Goal: Register for event/course

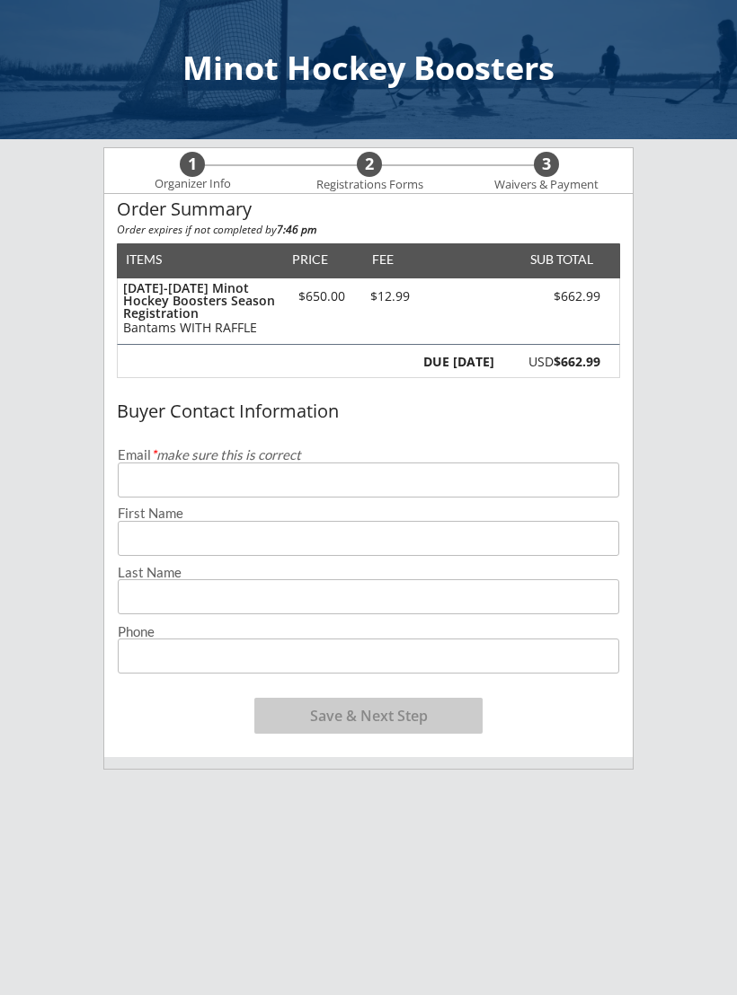
click at [217, 475] on input "email" at bounding box center [368, 480] width 501 height 35
type input "[EMAIL_ADDRESS][DOMAIN_NAME]"
click at [163, 534] on input "input" at bounding box center [368, 538] width 501 height 35
type input "[PERSON_NAME]"
click at [258, 600] on input "input" at bounding box center [368, 596] width 501 height 35
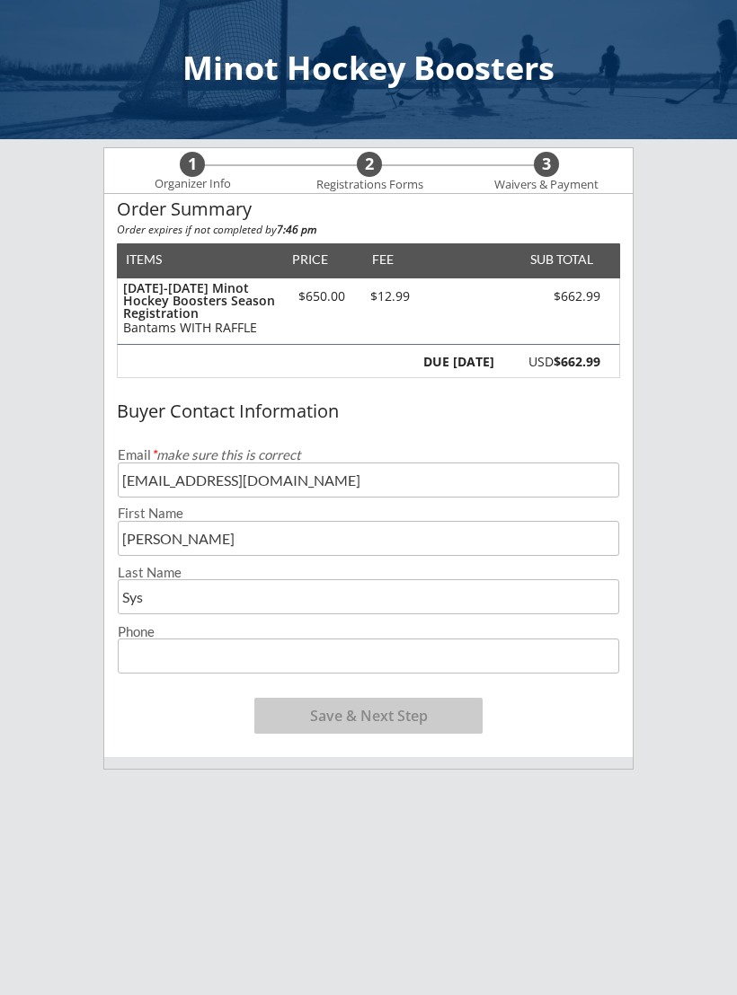
type input "Sys"
click at [253, 657] on input "tel" at bounding box center [368, 656] width 501 height 35
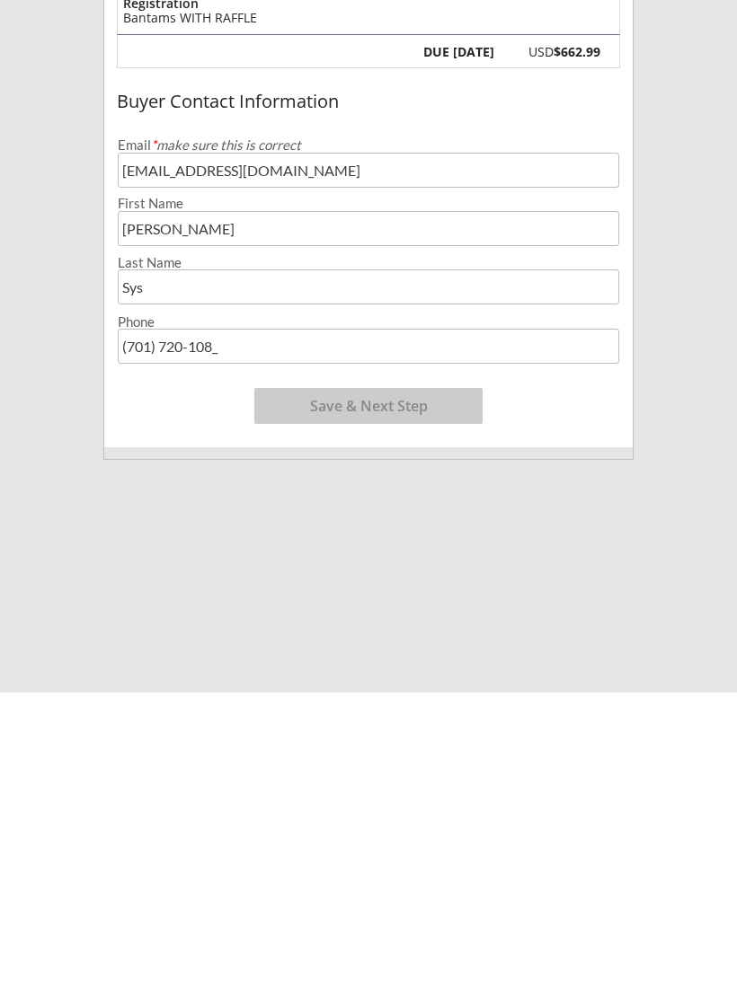
type input "[PHONE_NUMBER]"
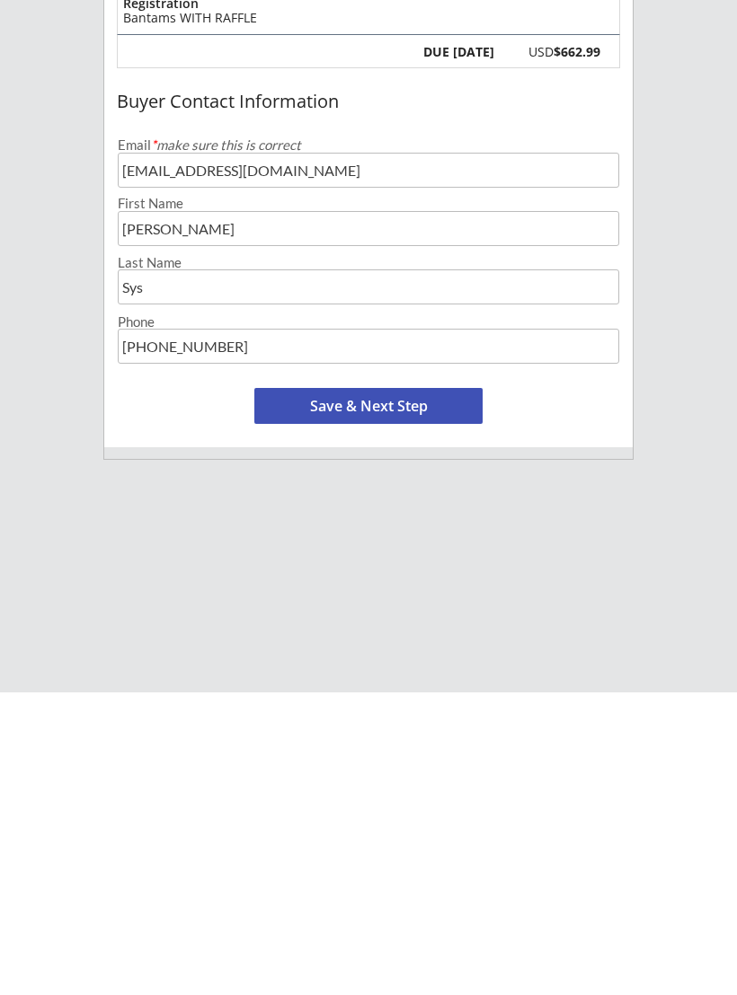
click at [428, 691] on button "Save & Next Step" at bounding box center [368, 709] width 228 height 36
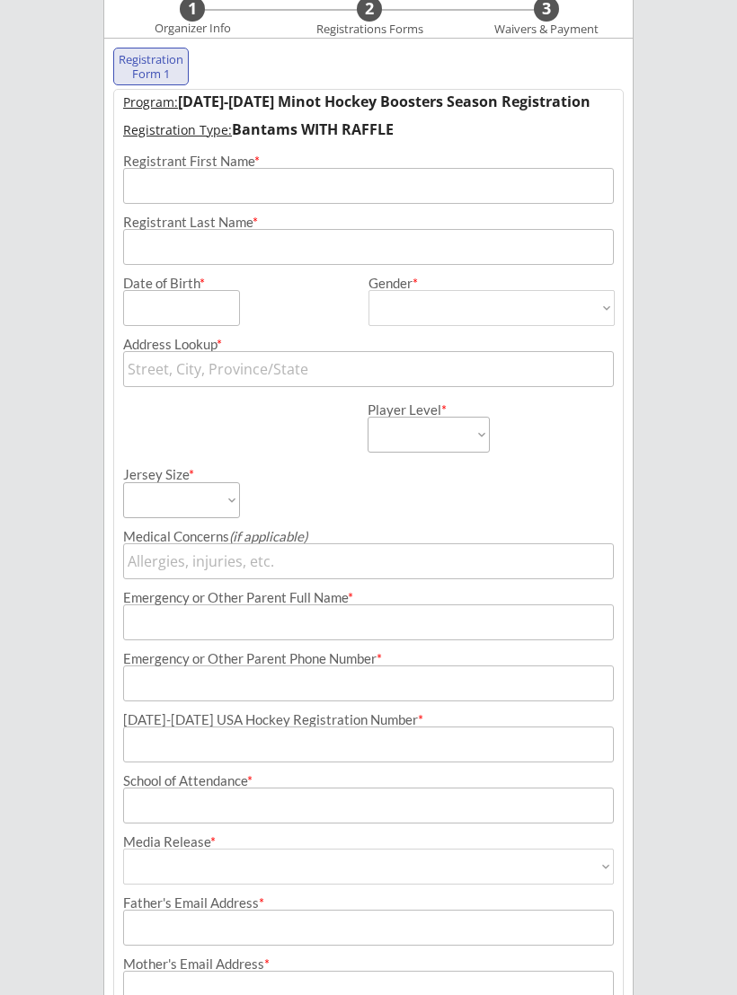
scroll to position [129, 0]
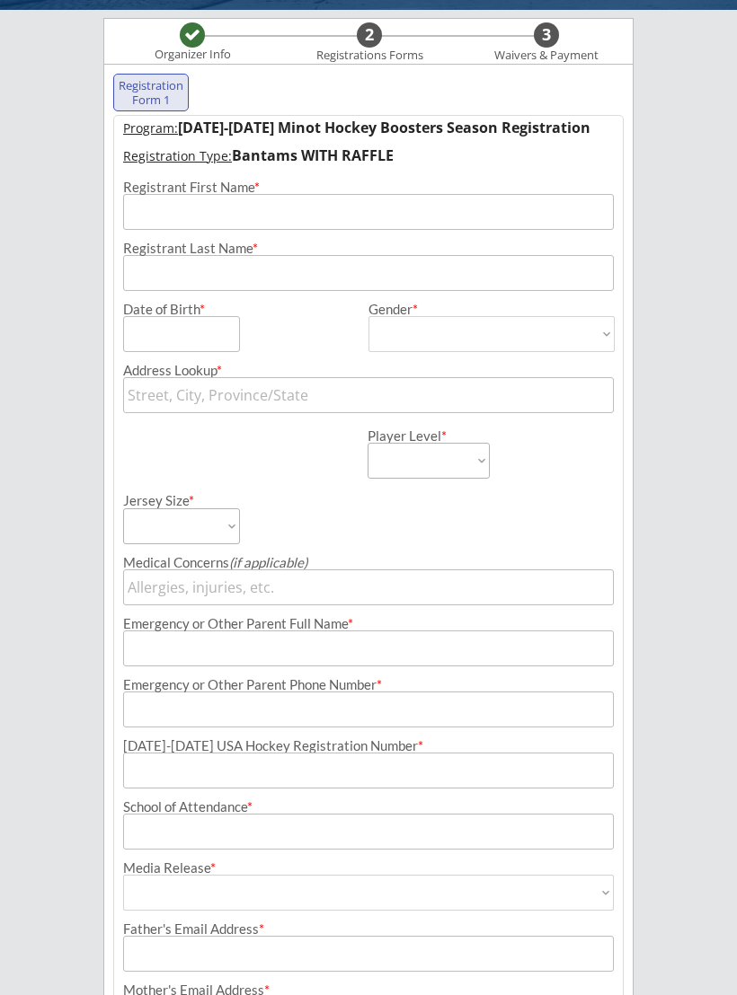
click at [160, 205] on input "input" at bounding box center [368, 212] width 490 height 36
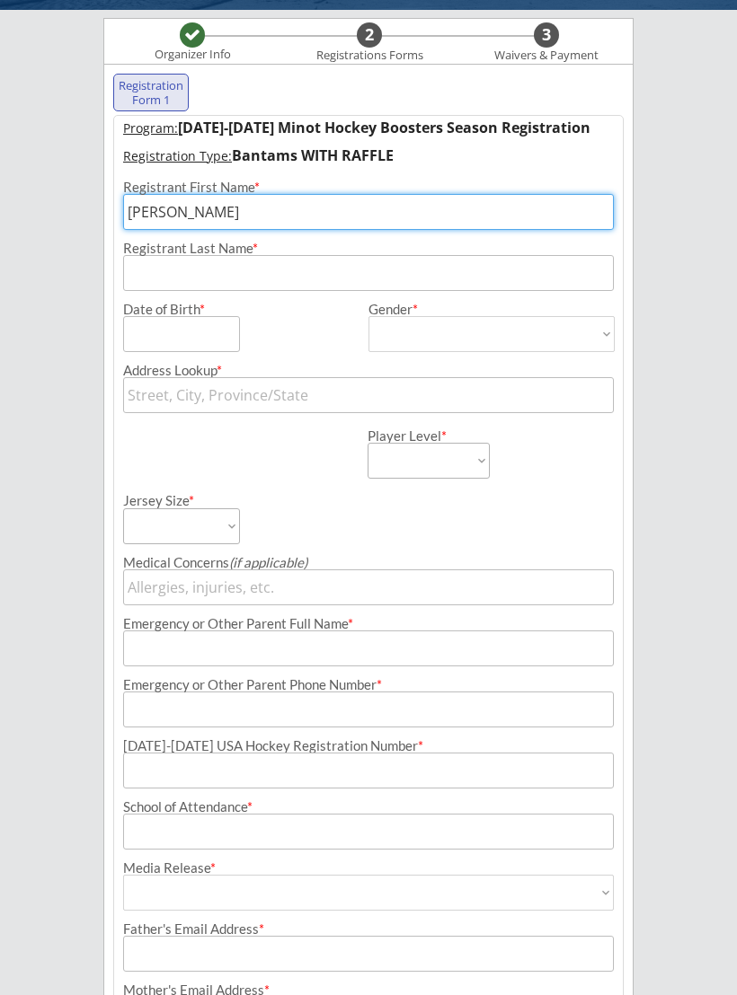
type input "[PERSON_NAME]"
click at [148, 277] on input "input" at bounding box center [368, 273] width 490 height 36
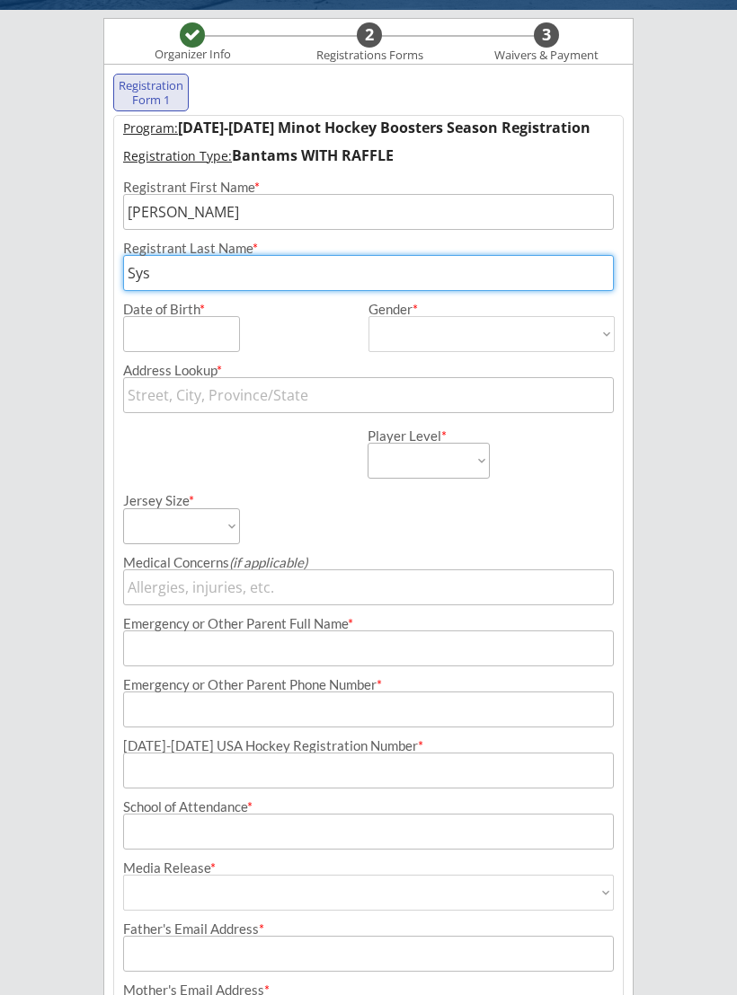
type input "Sys"
click at [199, 340] on input "input" at bounding box center [181, 334] width 117 height 36
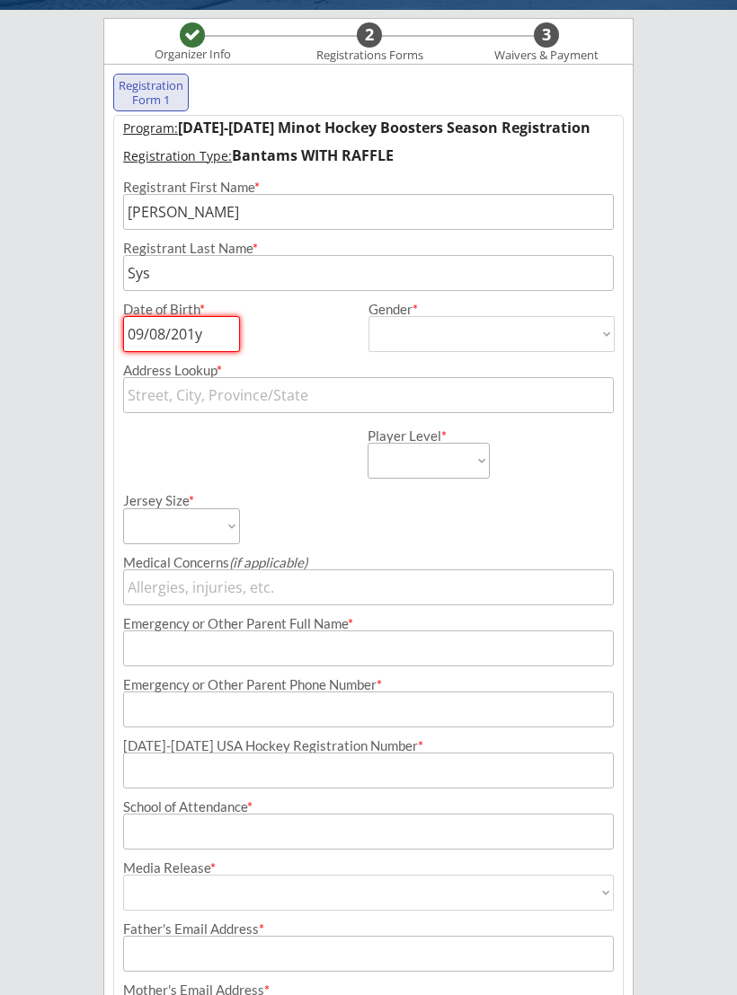
type input "[DATE]"
click at [439, 337] on select "[DEMOGRAPHIC_DATA] [DEMOGRAPHIC_DATA]" at bounding box center [491, 334] width 246 height 36
select select ""[DEMOGRAPHIC_DATA]""
type input "[DEMOGRAPHIC_DATA]"
click at [262, 393] on input "text" at bounding box center [368, 395] width 490 height 36
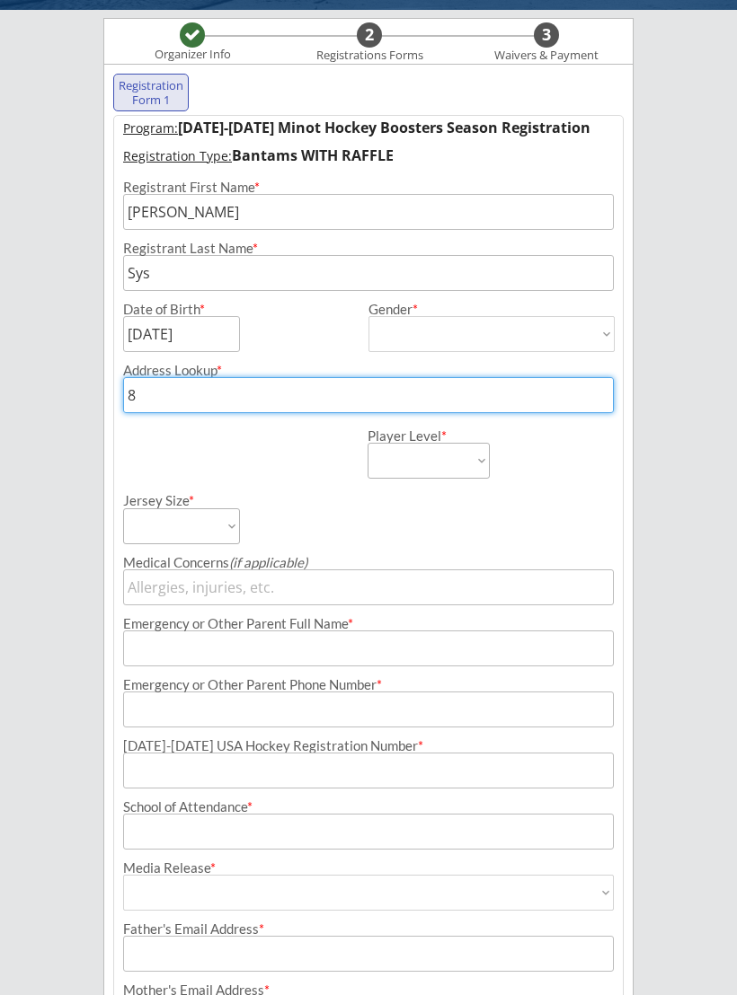
type input "88"
type input "[STREET_ADDRESS]"
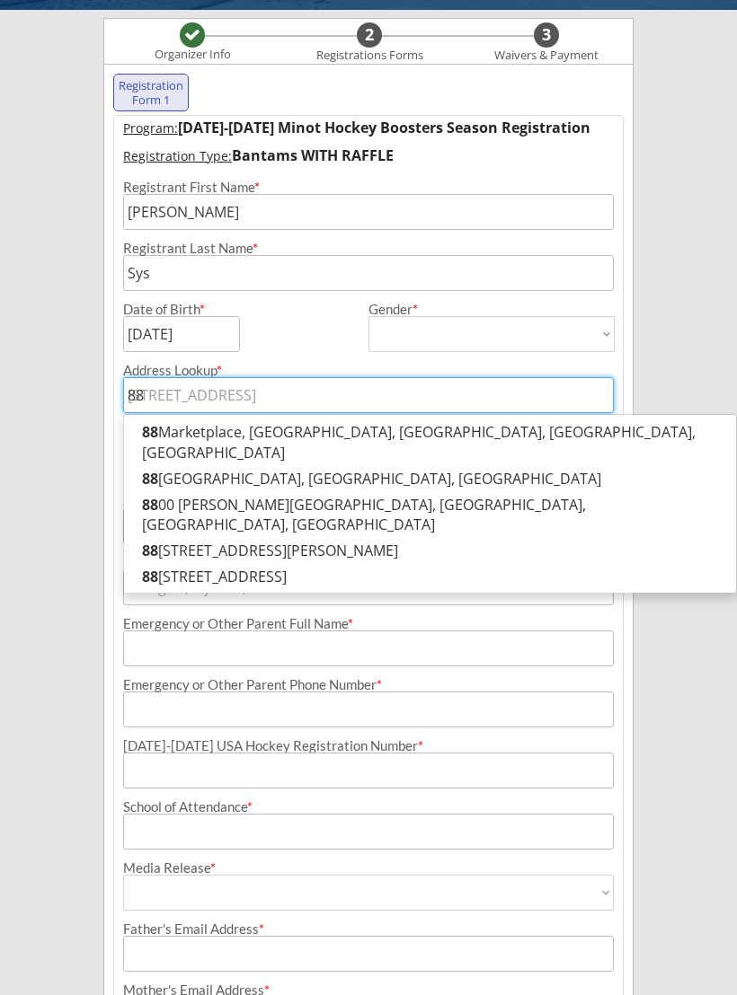
type input "880"
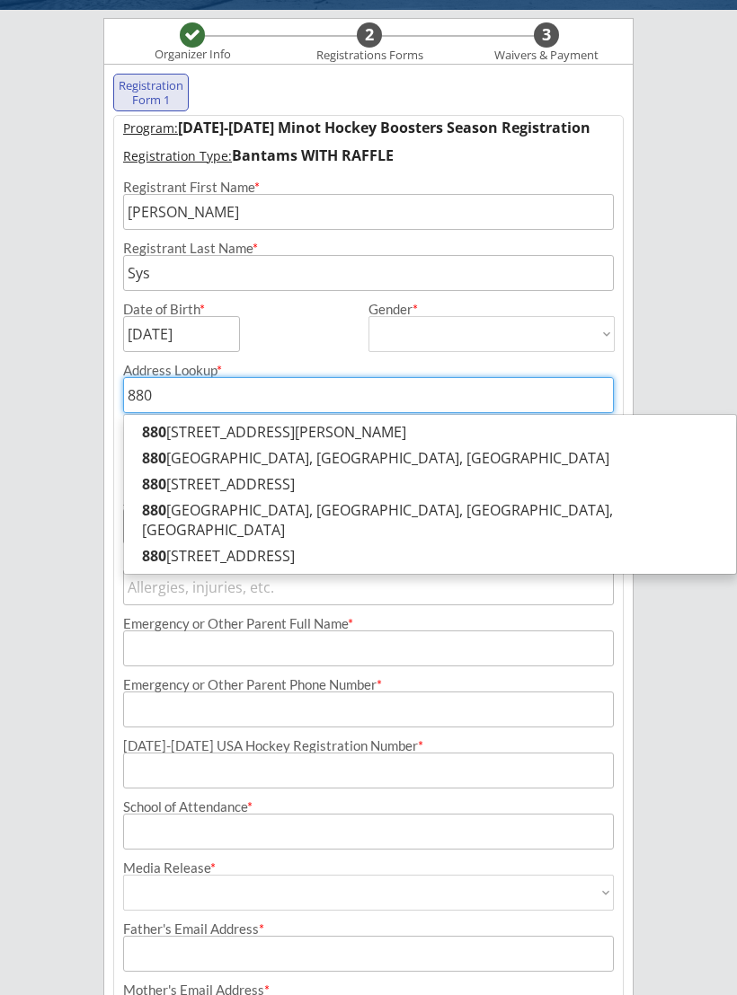
type input "[STREET_ADDRESS][PERSON_NAME]"
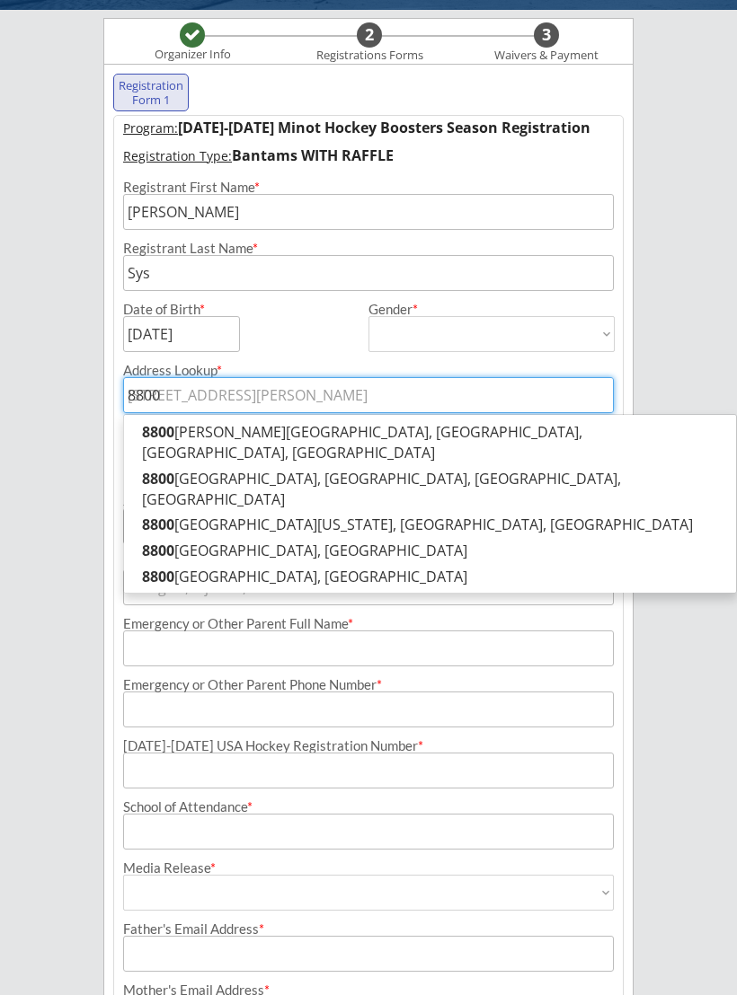
type input "8800 7"
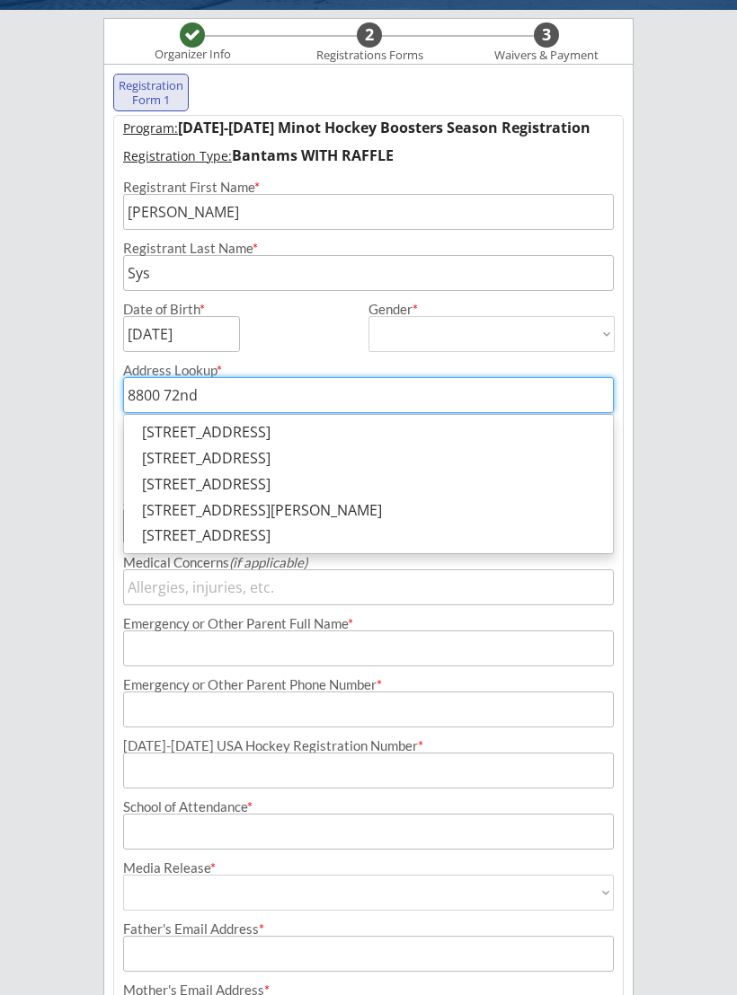
type input "8800 72nd S"
type input "[STREET_ADDRESS]"
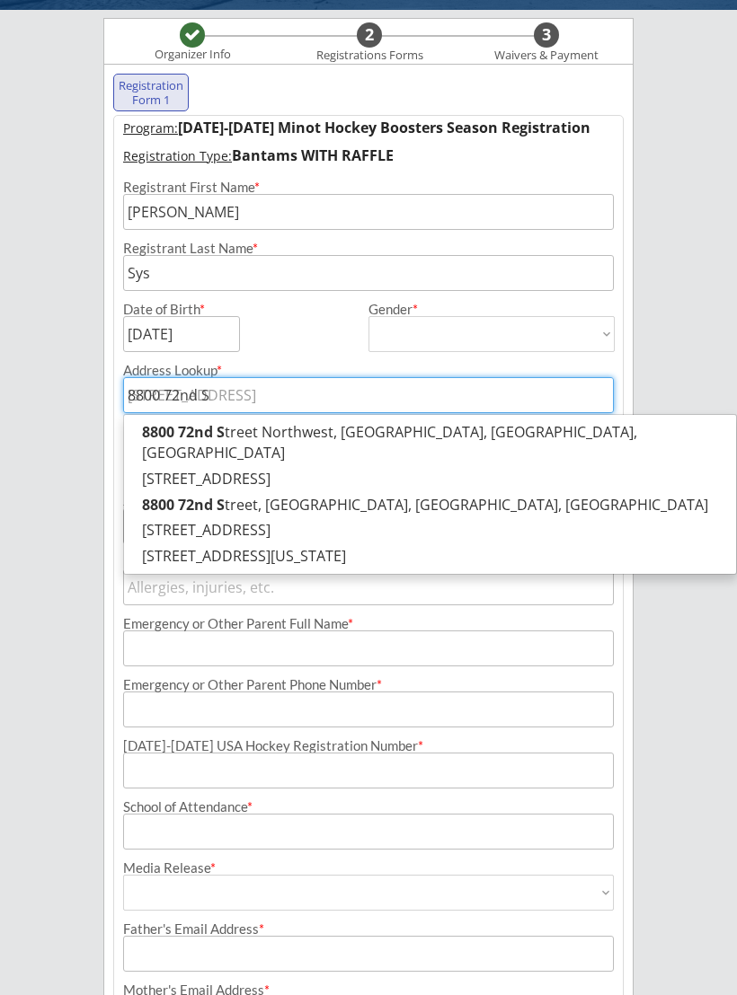
type input "[STREET_ADDRESS]"
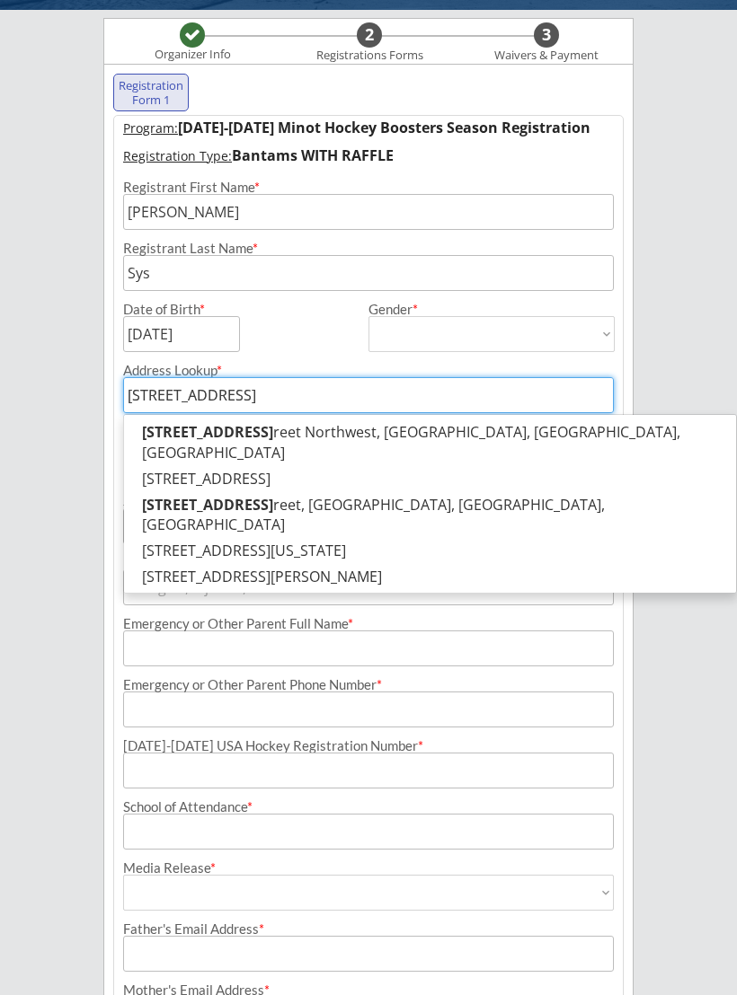
click at [325, 431] on p "[STREET_ADDRESS]" at bounding box center [430, 443] width 612 height 47
type input "[STREET_ADDRESS]"
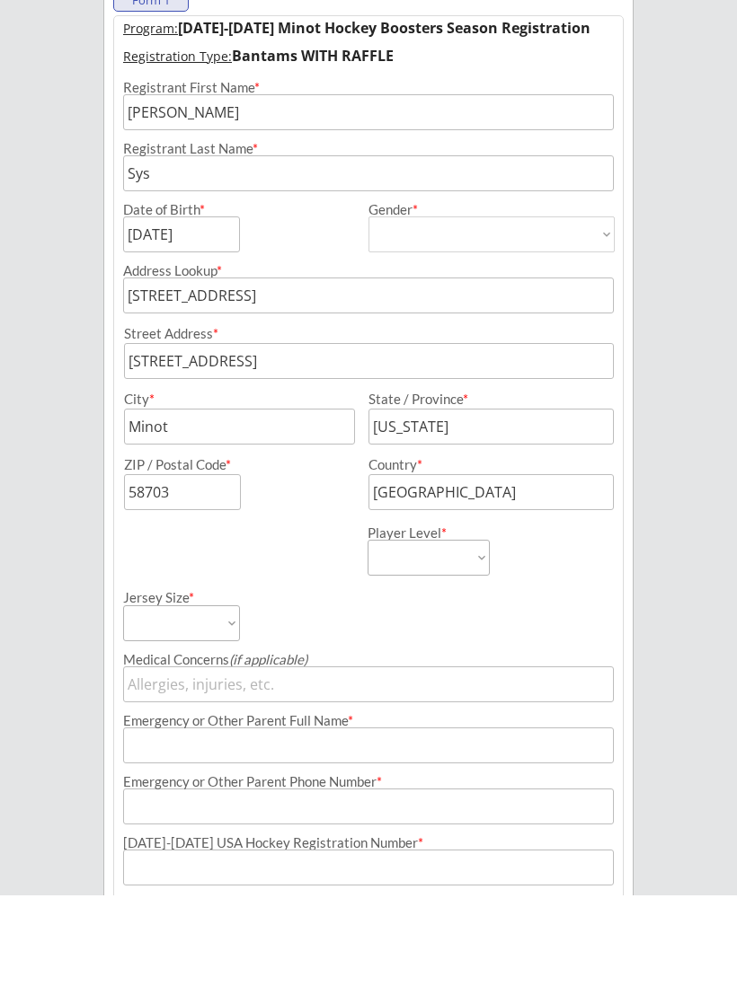
click at [473, 640] on select "Learn to Play Boys Learn to Play Girls Maroon Mites Gold/White Mites Squirts Pe…" at bounding box center [428, 658] width 122 height 36
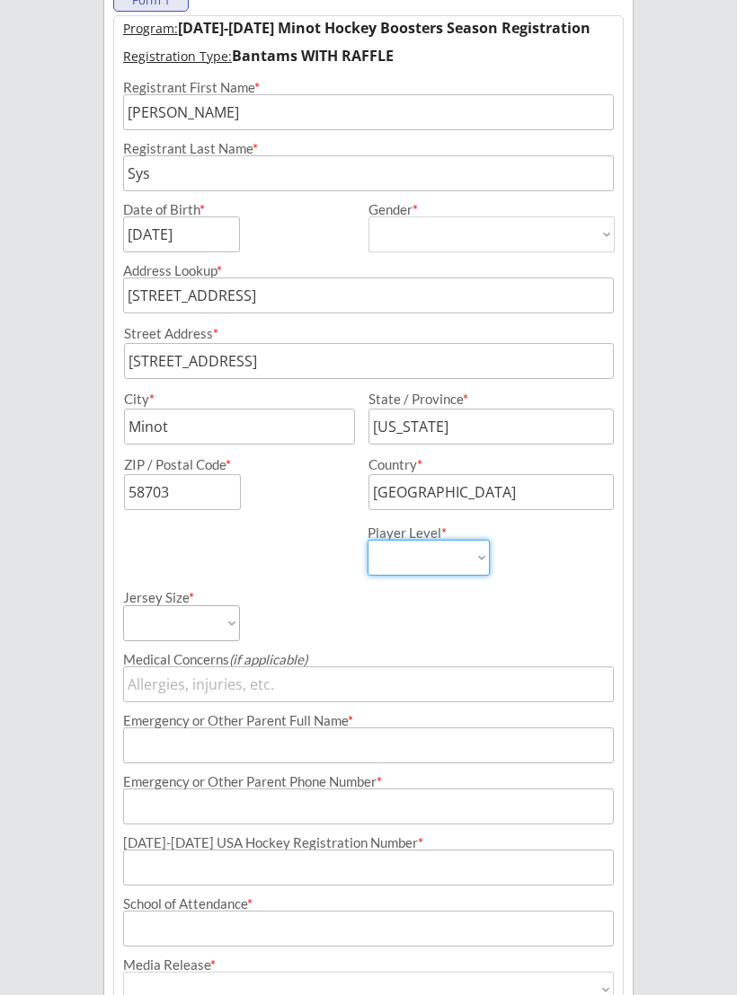
select select ""Bantams""
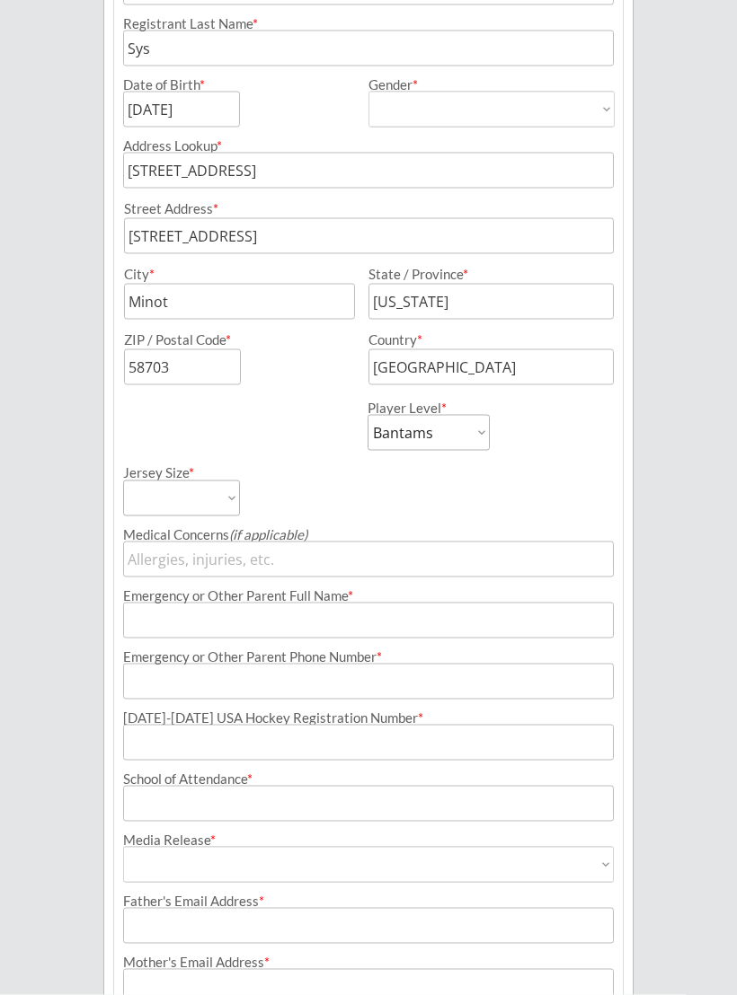
click at [223, 498] on select "Adult Small Adult Medium Adult Large Adult XL Goalie Cut" at bounding box center [181, 499] width 117 height 36
select select ""Adult Large""
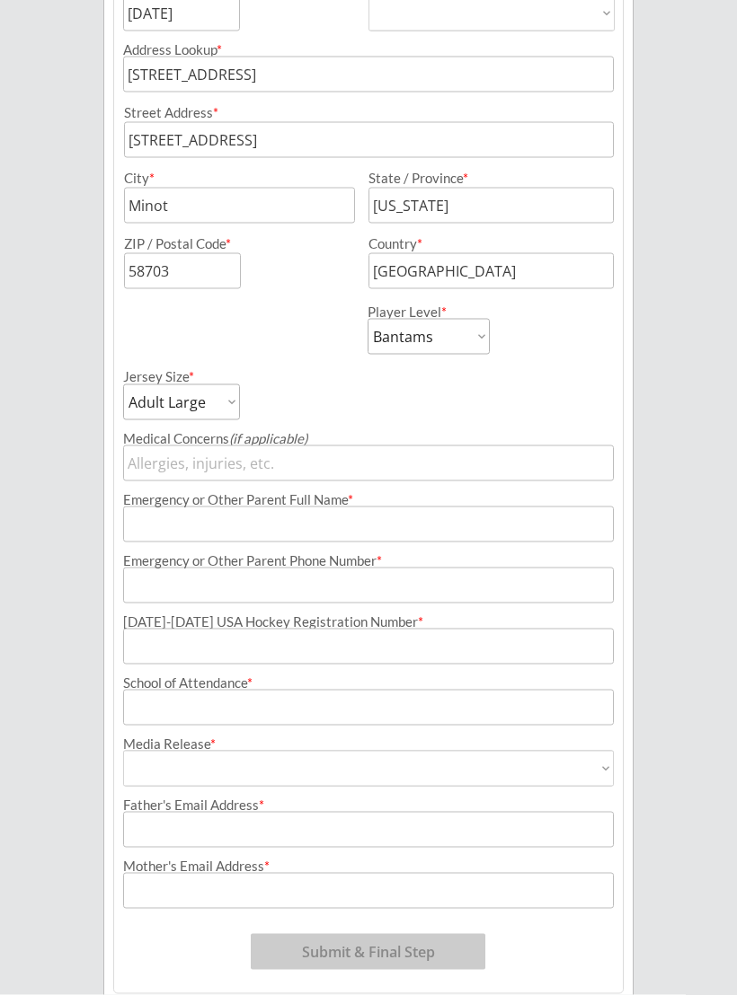
scroll to position [452, 0]
click at [146, 521] on input "input" at bounding box center [368, 523] width 490 height 36
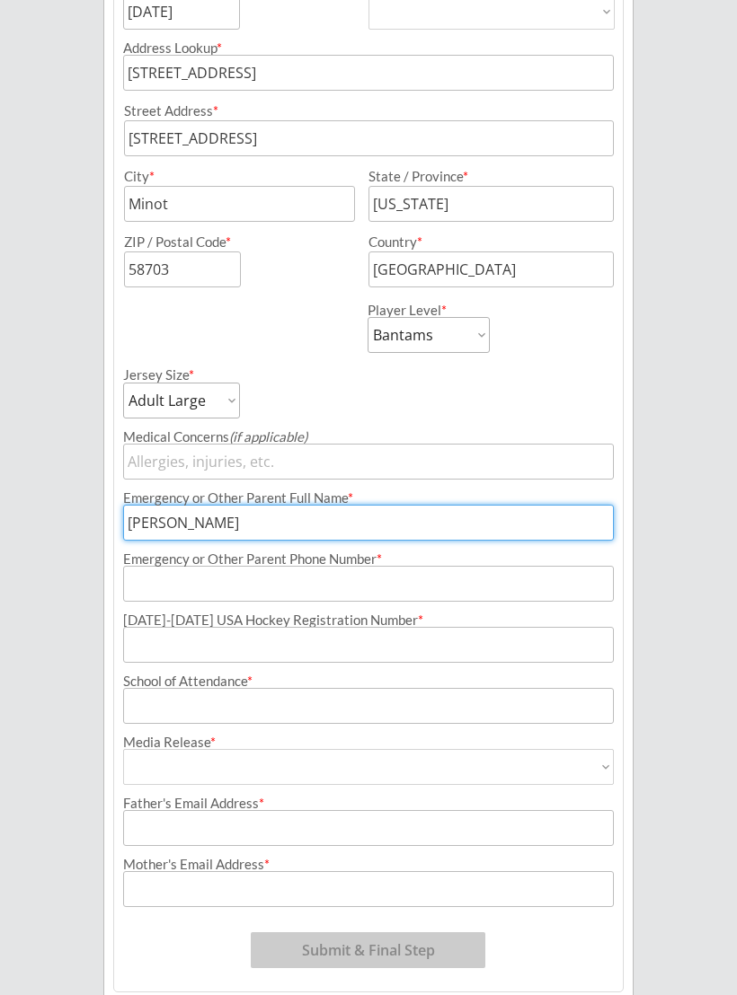
type input "[PERSON_NAME]"
click at [282, 584] on input "tel" at bounding box center [368, 584] width 490 height 36
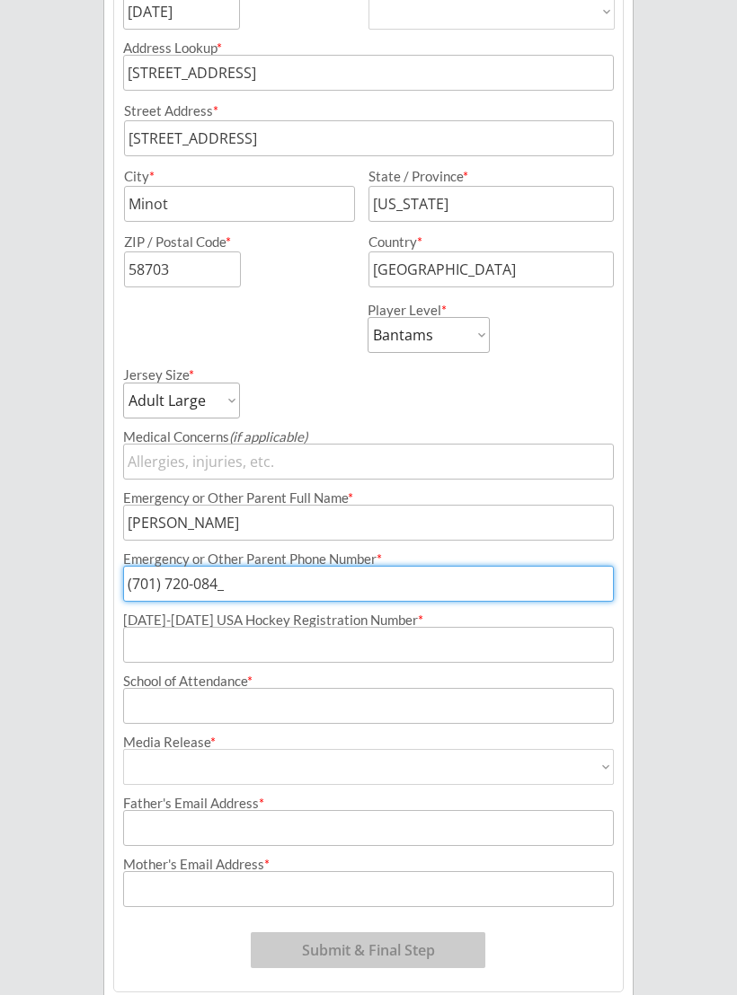
type input "[PHONE_NUMBER]"
click at [387, 649] on input "input" at bounding box center [368, 645] width 490 height 36
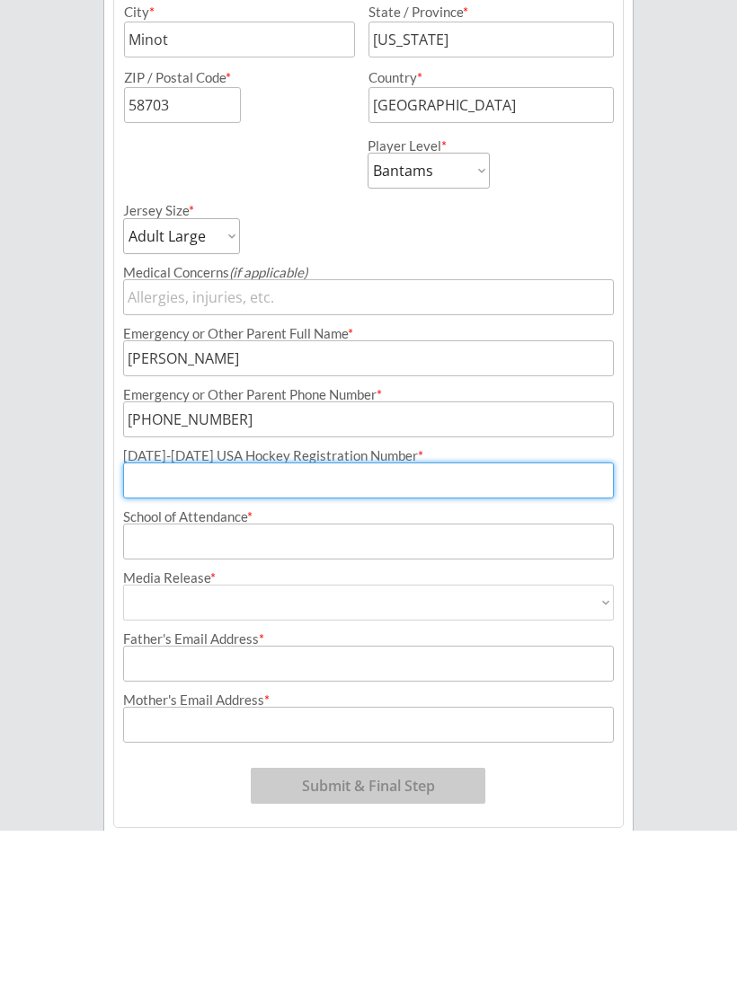
click at [217, 688] on input "input" at bounding box center [368, 706] width 490 height 36
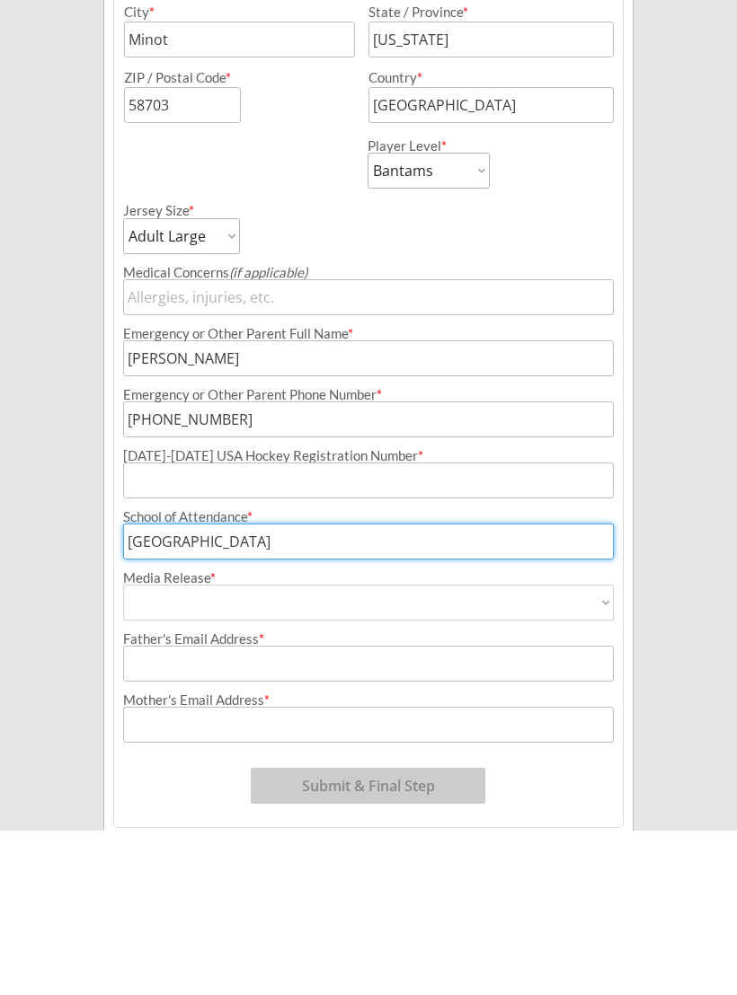
type input "[GEOGRAPHIC_DATA]"
click at [256, 749] on select "Yes No" at bounding box center [368, 767] width 490 height 36
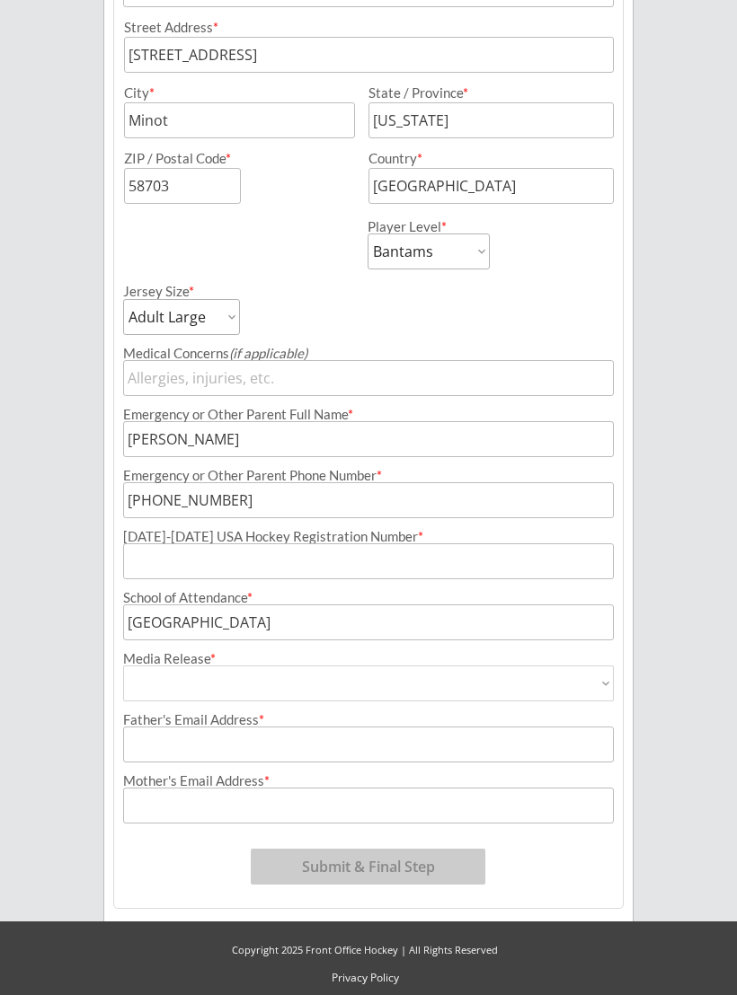
select select ""Yes""
type input "Yes"
click at [302, 746] on input "input" at bounding box center [368, 745] width 490 height 36
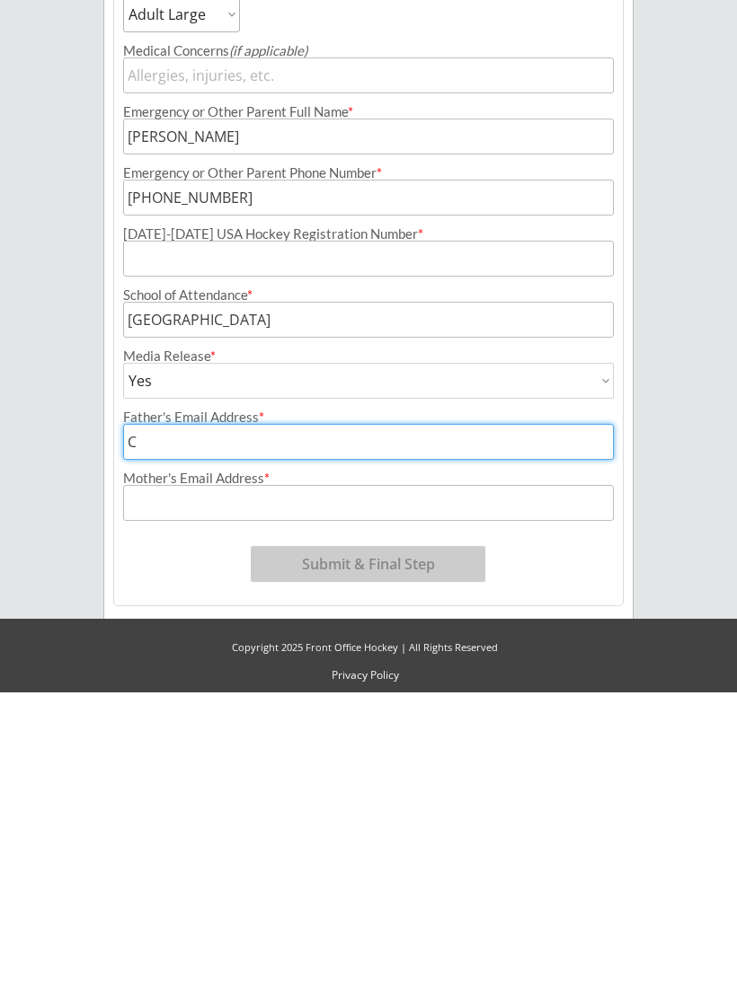
scroll to position [560, 0]
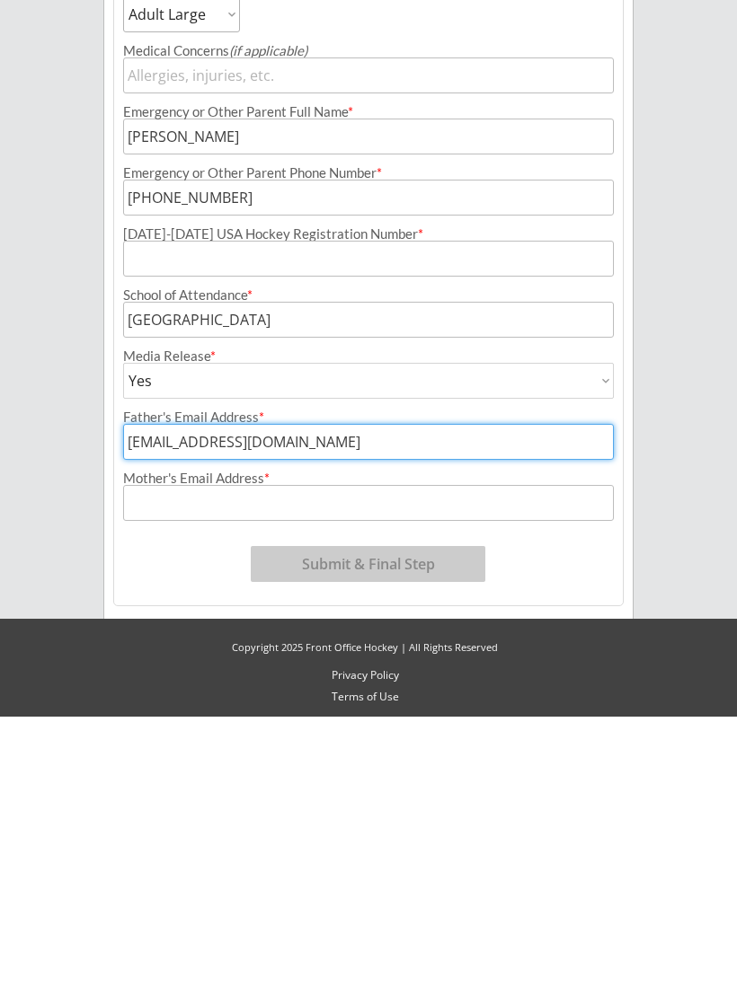
type input "[EMAIL_ADDRESS][DOMAIN_NAME]"
click at [261, 764] on input "input" at bounding box center [368, 782] width 490 height 36
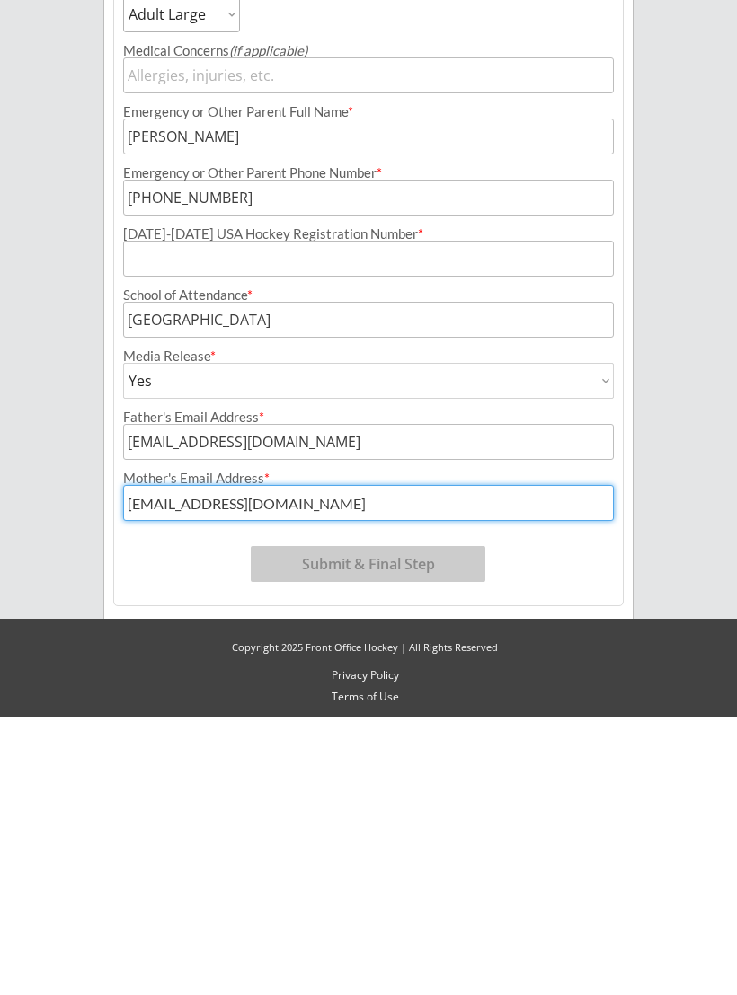
type input "[EMAIL_ADDRESS][DOMAIN_NAME]"
click at [156, 519] on input "input" at bounding box center [368, 537] width 490 height 36
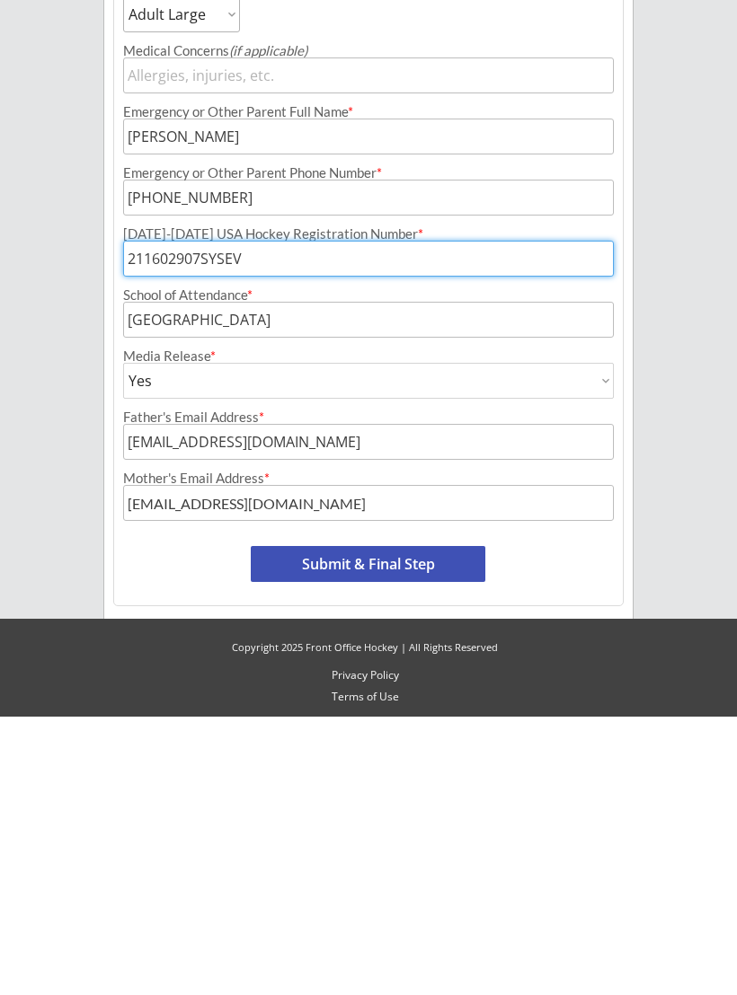
type input "211602907SYSEV"
click at [394, 825] on button "Submit & Final Step" at bounding box center [368, 843] width 234 height 36
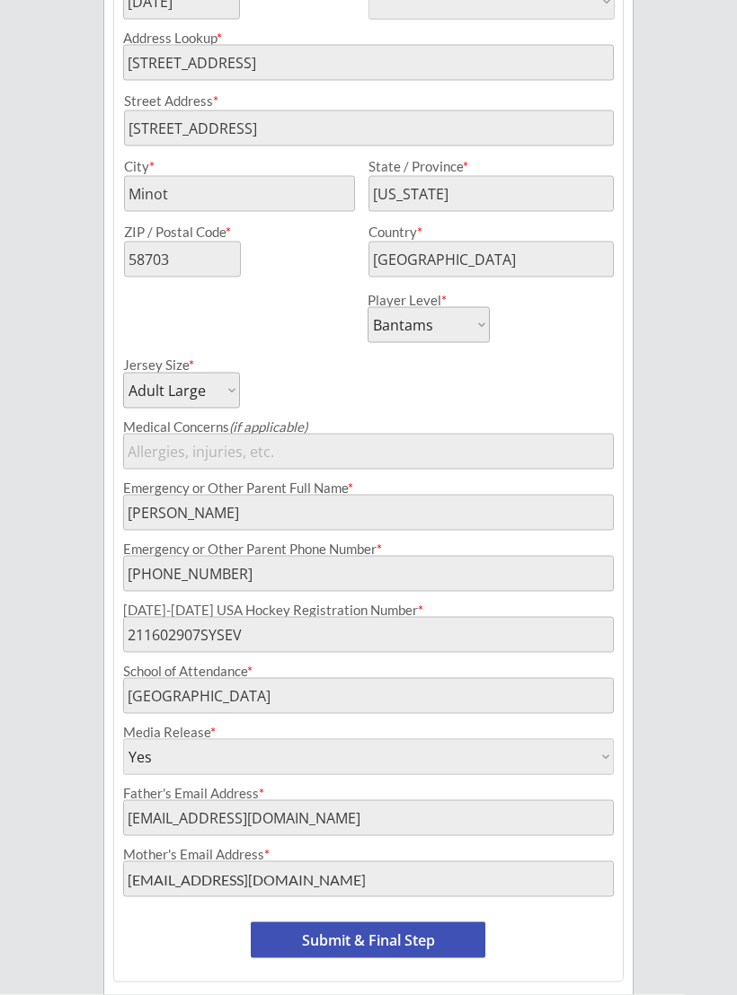
scroll to position [467, 0]
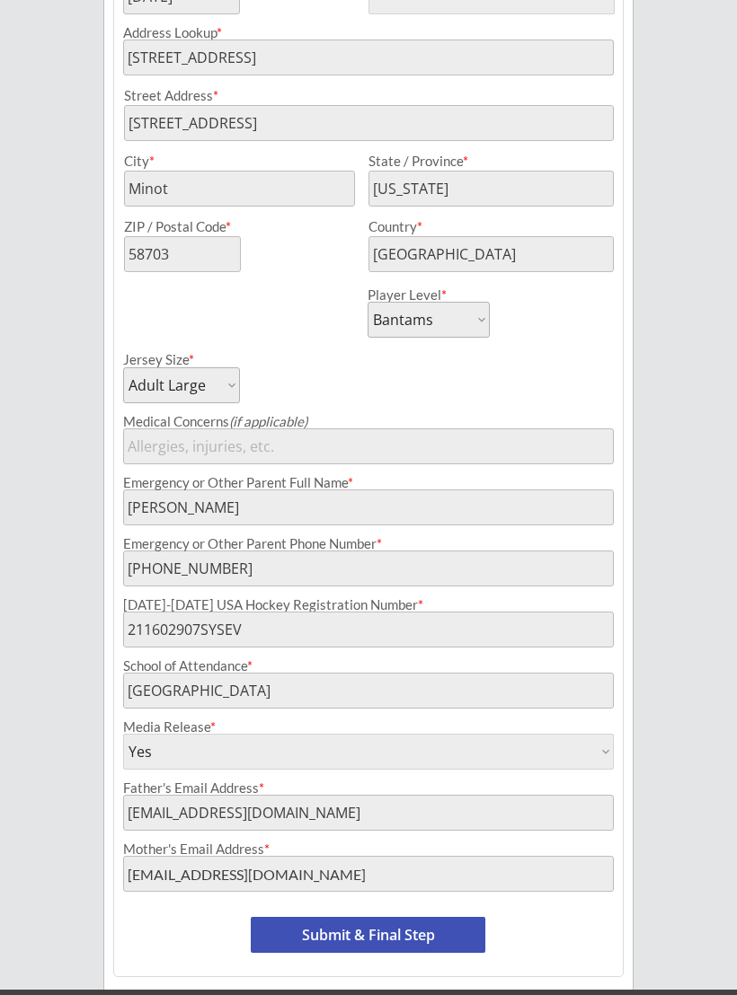
click at [361, 932] on button "Submit & Final Step" at bounding box center [368, 935] width 234 height 36
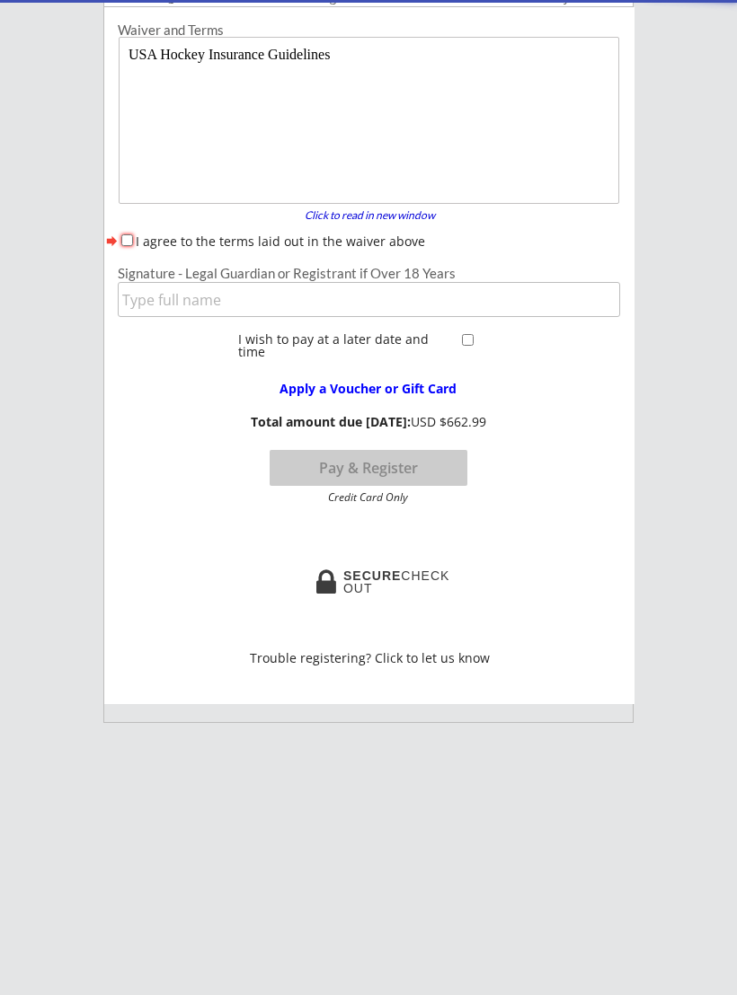
scroll to position [147, 0]
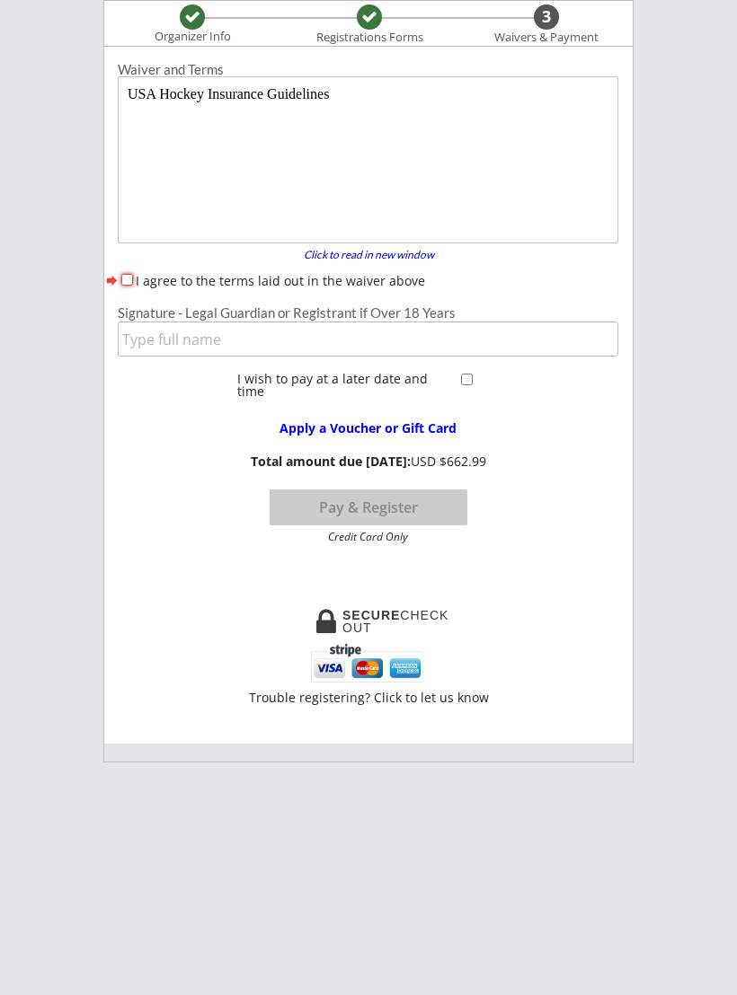
click at [126, 282] on input "I agree to the terms laid out in the waiver above" at bounding box center [127, 280] width 12 height 12
checkbox input "true"
click at [141, 339] on input "input" at bounding box center [368, 339] width 500 height 35
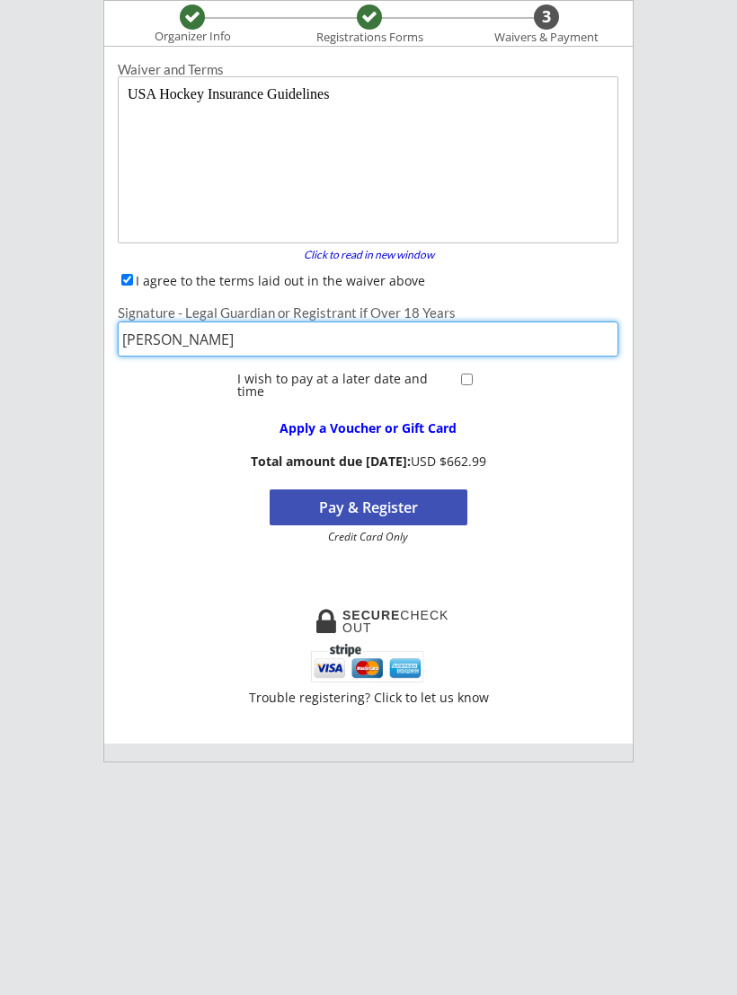
type input "[PERSON_NAME]"
click at [360, 516] on button "Pay & Register" at bounding box center [368, 508] width 198 height 36
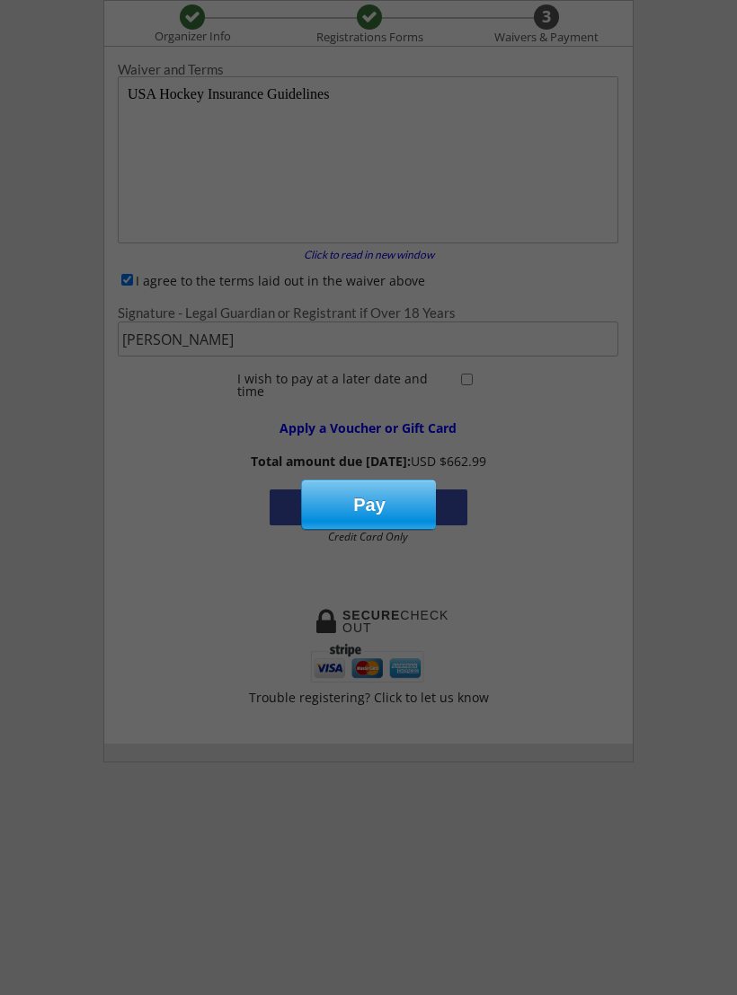
click at [387, 501] on div "Pay" at bounding box center [369, 505] width 135 height 49
